Goal: Information Seeking & Learning: Learn about a topic

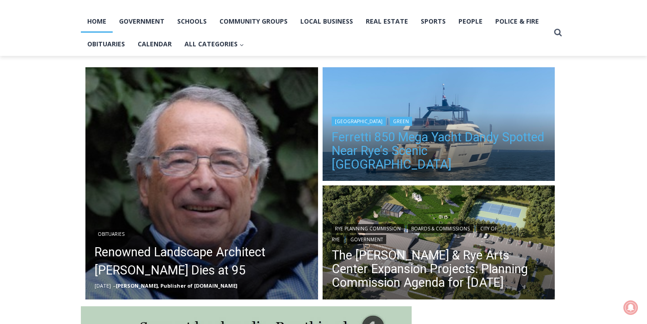
scroll to position [189, 0]
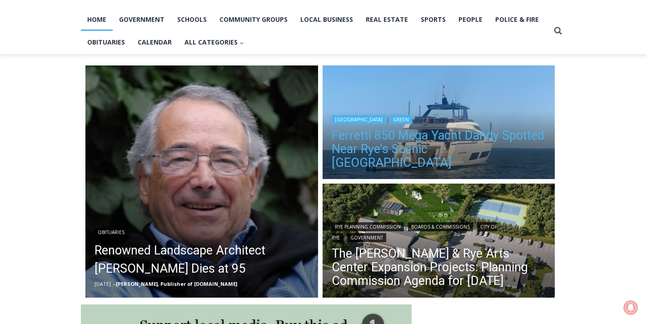
click at [399, 161] on link "Ferretti 850 Mega Yacht Dandy Spotted Near Rye’s Scenic Parsonage Point" at bounding box center [439, 149] width 214 height 41
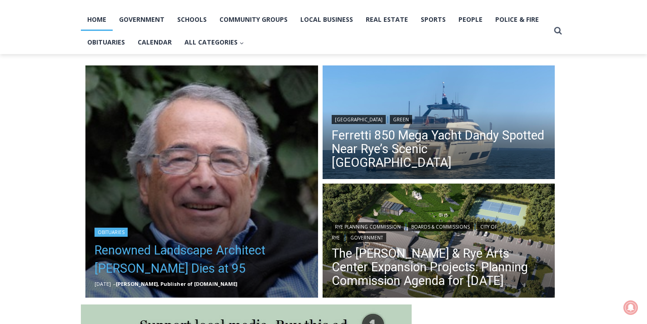
click at [224, 254] on link "Renowned Landscape Architect Peter Rolland Dies at 95" at bounding box center [202, 259] width 214 height 36
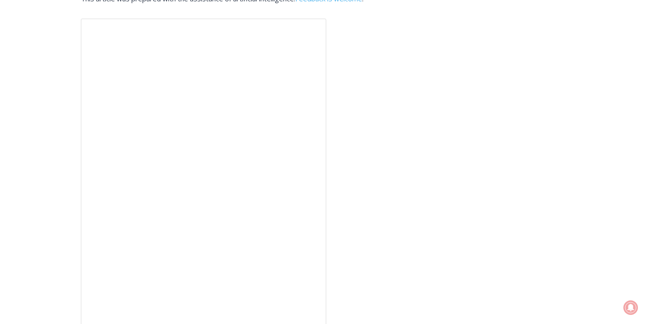
scroll to position [2072, 0]
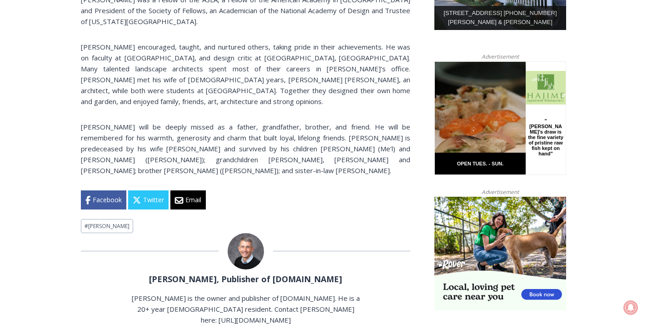
scroll to position [554, 0]
